Goal: Task Accomplishment & Management: Manage account settings

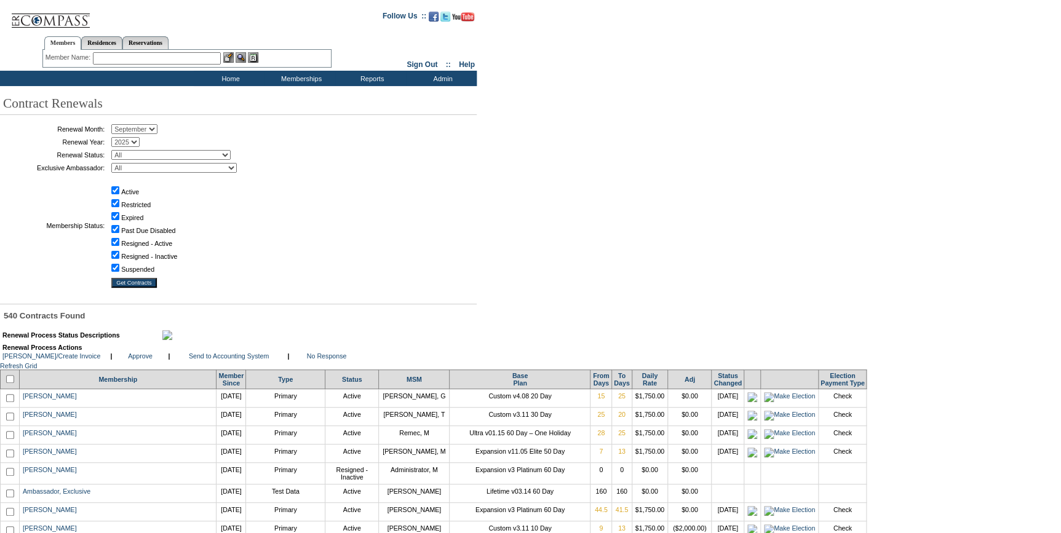
click at [144, 57] on input "text" at bounding box center [157, 58] width 128 height 12
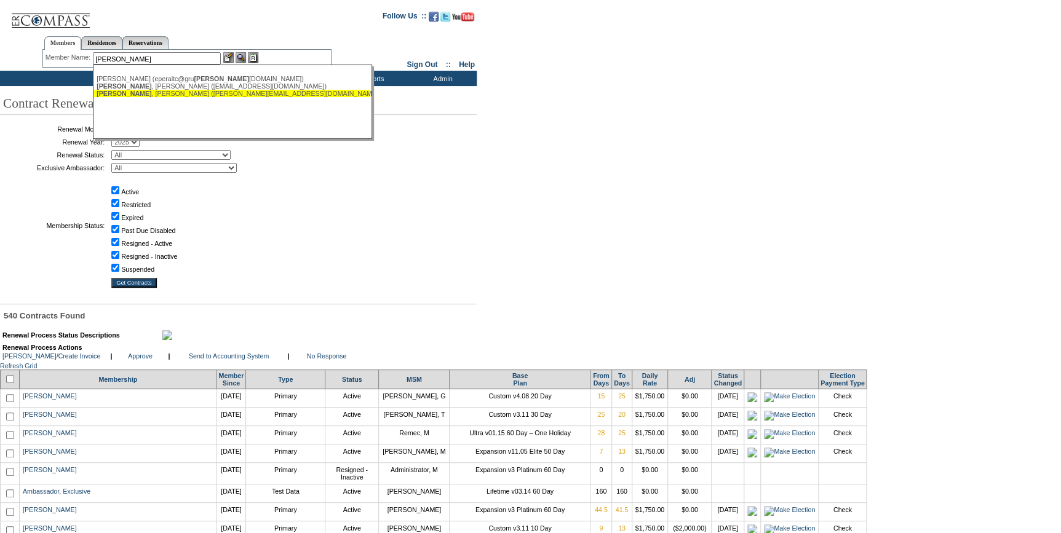
click at [153, 95] on div "[PERSON_NAME] ([PERSON_NAME][EMAIL_ADDRESS][DOMAIN_NAME])" at bounding box center [232, 93] width 271 height 7
type input "[PERSON_NAME] ([PERSON_NAME][EMAIL_ADDRESS][DOMAIN_NAME])"
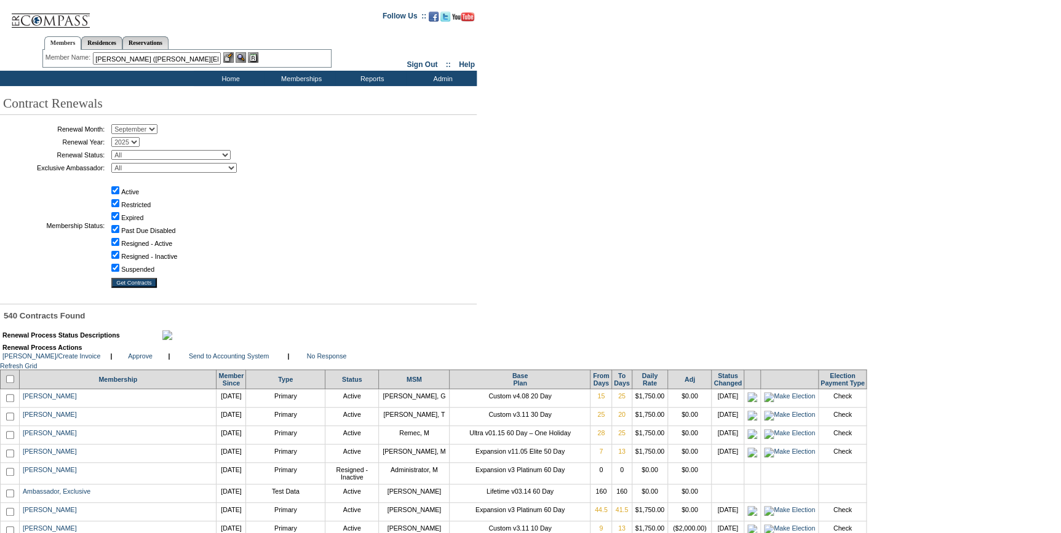
click at [229, 56] on img at bounding box center [228, 57] width 10 height 10
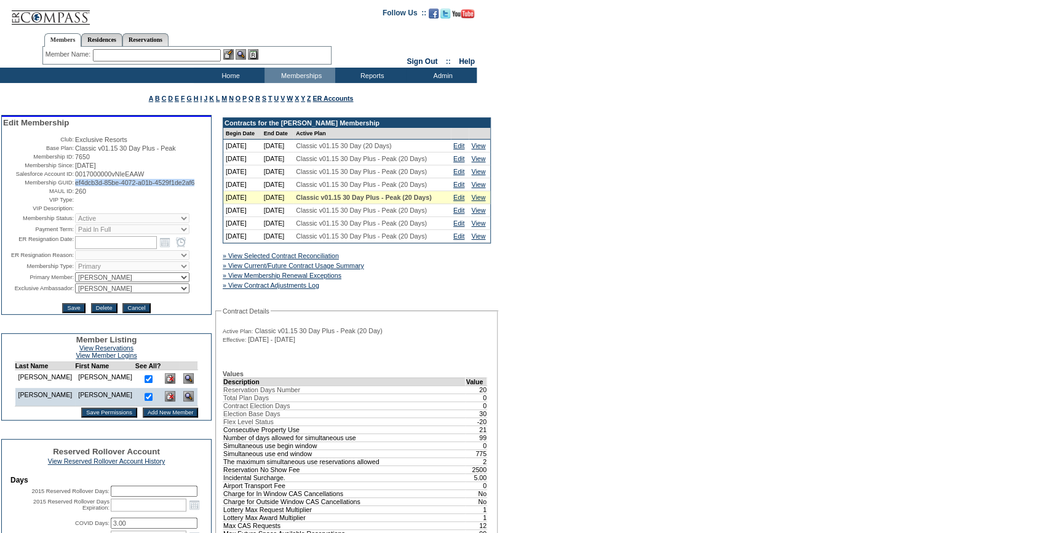
drag, startPoint x: 209, startPoint y: 188, endPoint x: 74, endPoint y: 185, distance: 135.4
click at [74, 185] on table "Edit Membership Club: Exclusive Resorts Base Plan: Classic v01.15 30 Day Plus -…" at bounding box center [106, 215] width 209 height 197
copy span "ef4dcb3d-85be-4072-a01b-4529f1de2af6"
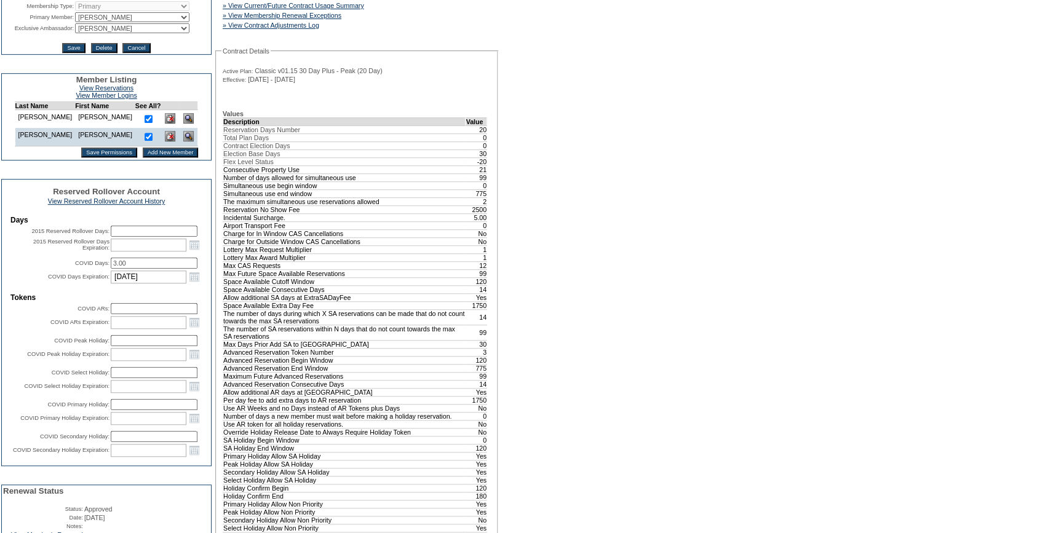
scroll to position [335, 0]
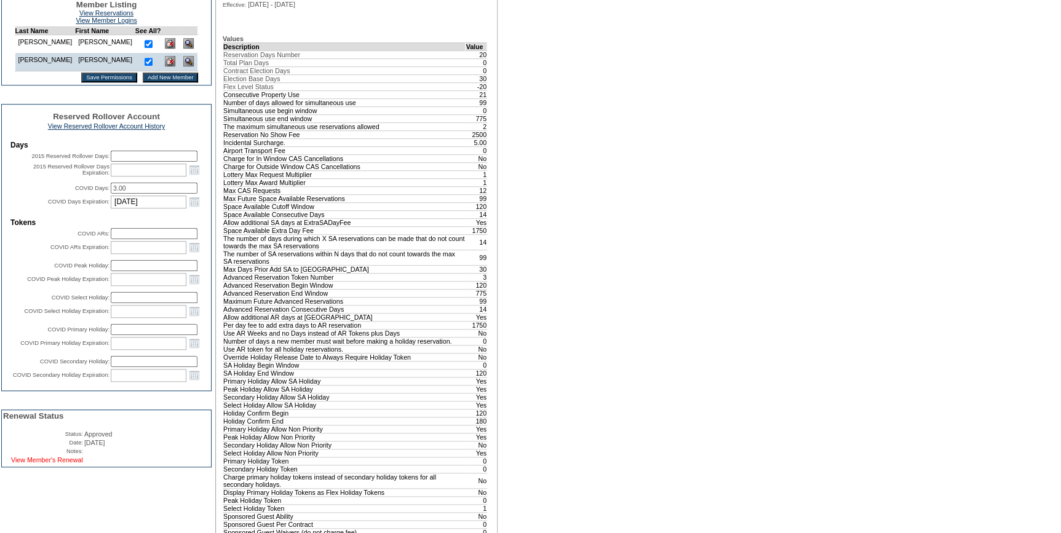
click at [72, 464] on link "View Member's Renewal" at bounding box center [47, 460] width 72 height 7
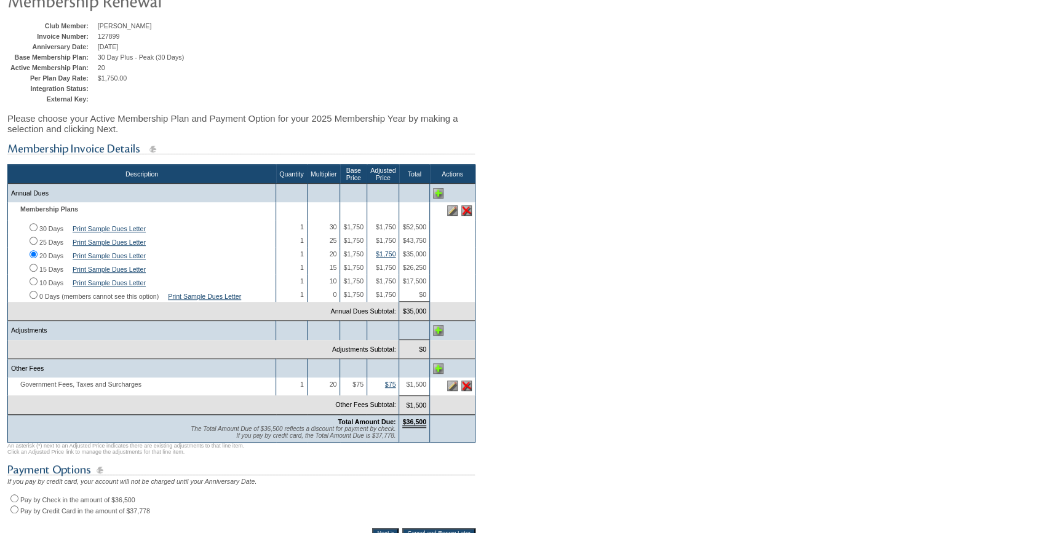
scroll to position [279, 0]
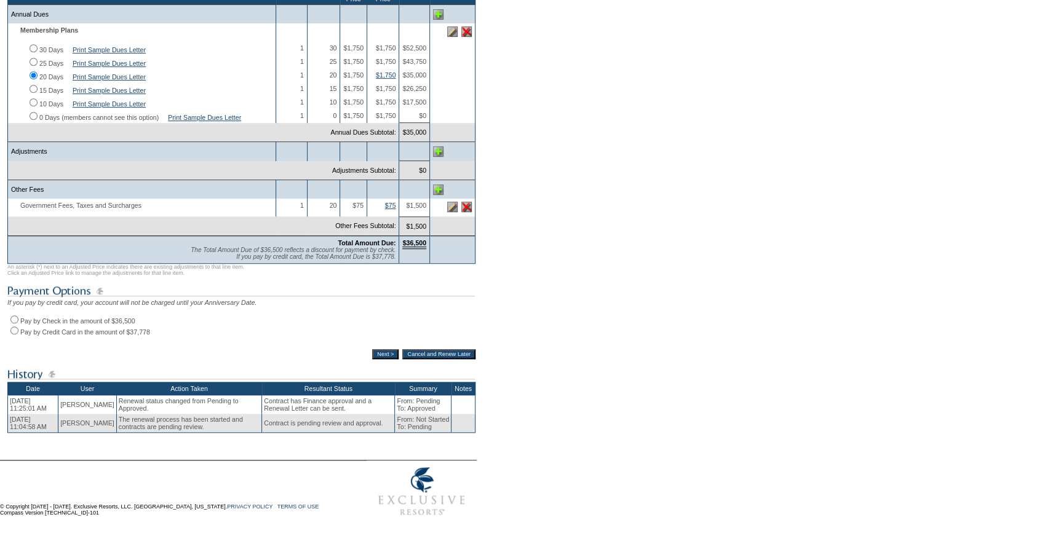
click at [13, 324] on input "Pay by Check in the amount of $36,500" at bounding box center [14, 320] width 8 height 8
radio input "true"
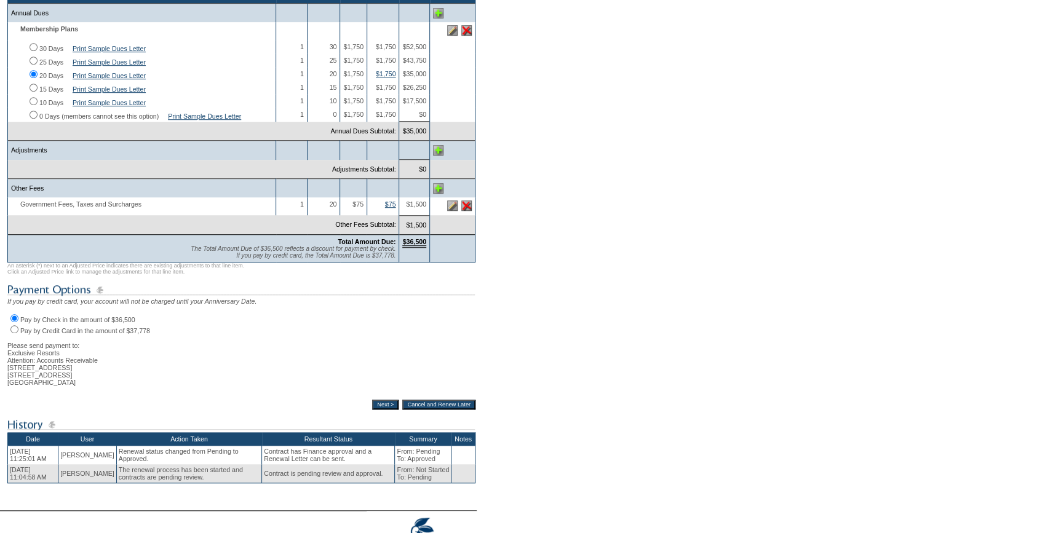
click at [378, 410] on input "Next >" at bounding box center [385, 405] width 26 height 10
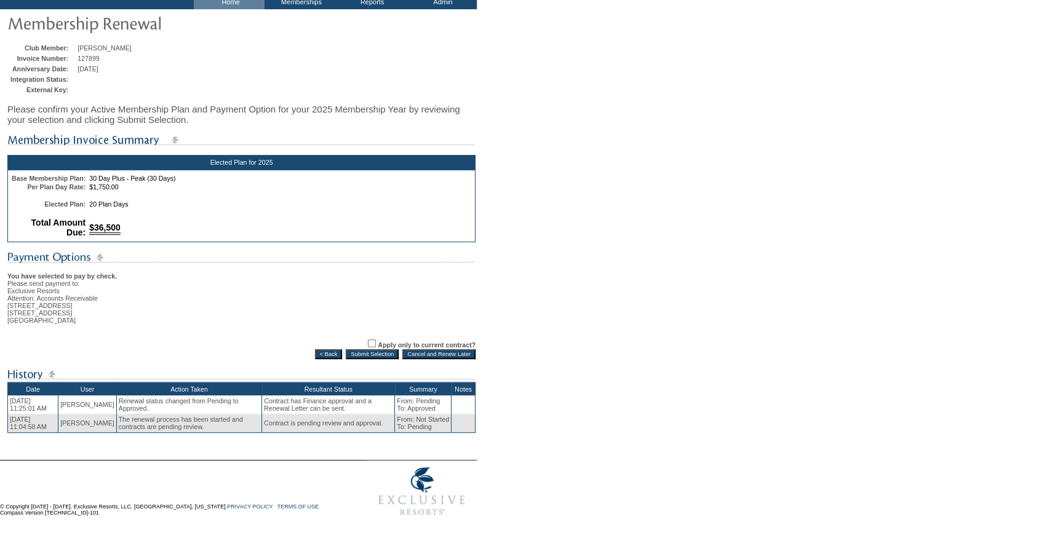
scroll to position [88, 0]
click at [385, 357] on td "Elected Plan for 2025 Base Membership Plan: 30 Day Plus - Peak (30 Days) Per Pl…" at bounding box center [241, 286] width 468 height 308
click at [377, 349] on input "Submit Selection" at bounding box center [372, 354] width 53 height 10
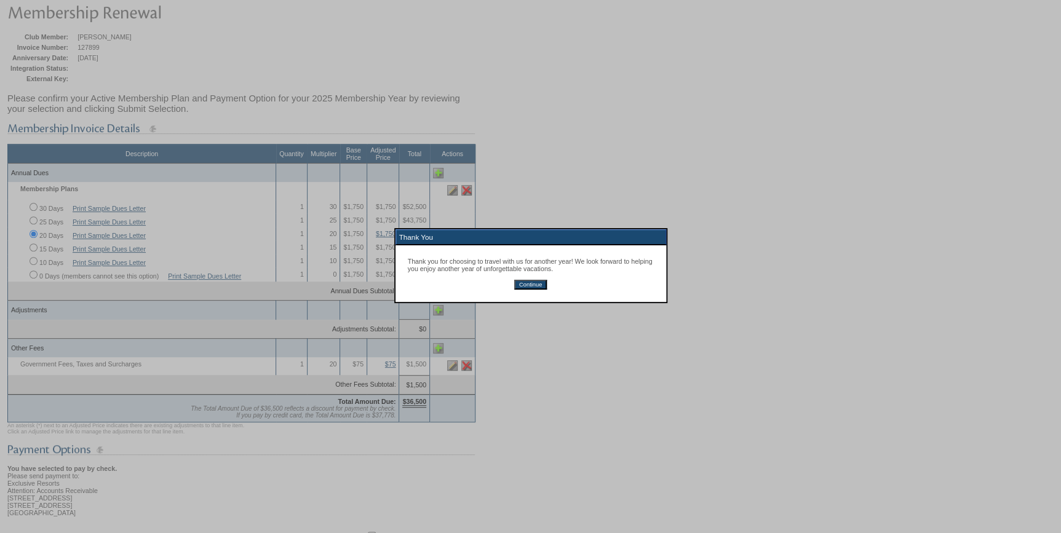
click at [537, 287] on input "Continue" at bounding box center [530, 285] width 33 height 10
